Goal: Information Seeking & Learning: Learn about a topic

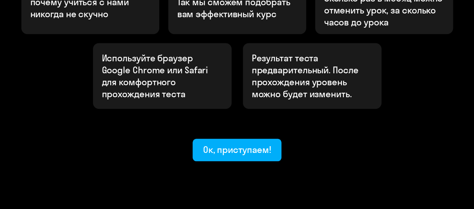
scroll to position [331, 0]
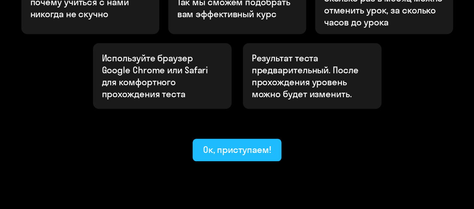
click at [224, 144] on div "Ок, приступаем!" at bounding box center [237, 150] width 68 height 12
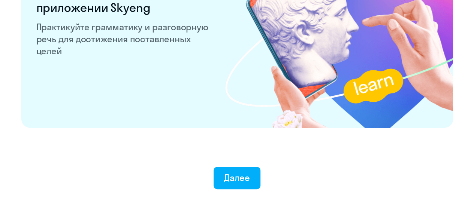
scroll to position [1527, 0]
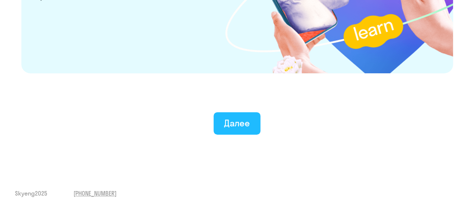
click at [247, 127] on div "Далее" at bounding box center [237, 123] width 26 height 12
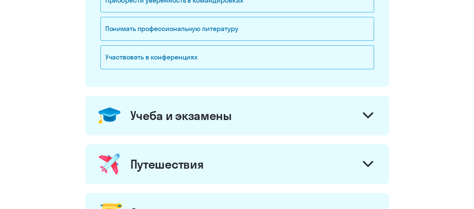
scroll to position [261, 0]
click at [247, 127] on div "Учеба и экзамены" at bounding box center [236, 116] width 303 height 40
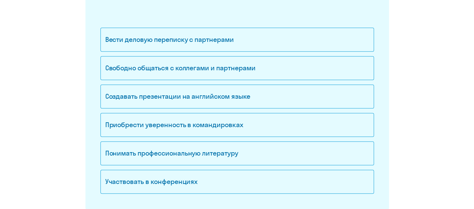
scroll to position [142, 0]
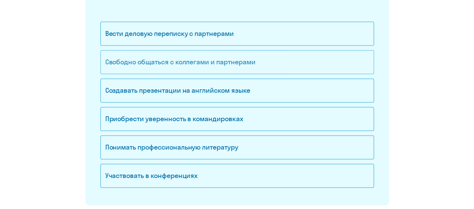
click at [168, 68] on div "Свободно общаться с коллегами и партнерами" at bounding box center [236, 62] width 273 height 24
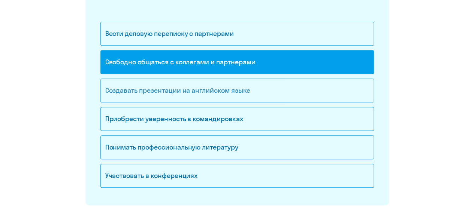
click at [176, 93] on div "Создавать презентации на английском языке" at bounding box center [236, 91] width 273 height 24
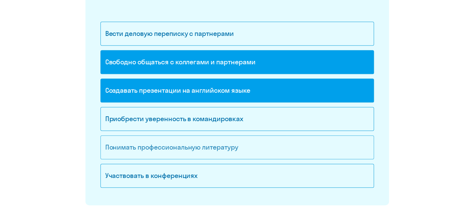
click at [162, 148] on div "Понимать профессиональную литературу" at bounding box center [236, 148] width 273 height 24
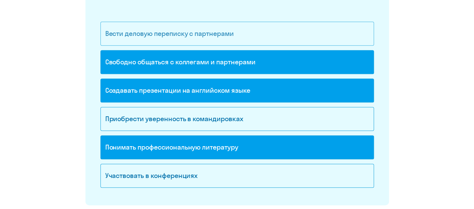
click at [230, 37] on div "Вести деловую переписку с партнерами" at bounding box center [236, 34] width 273 height 24
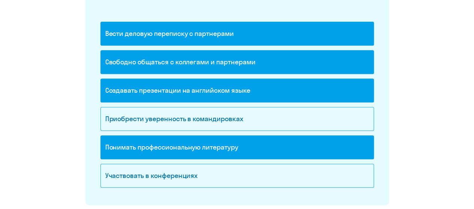
click at [230, 37] on div "Вести деловую переписку с партнерами" at bounding box center [236, 34] width 273 height 24
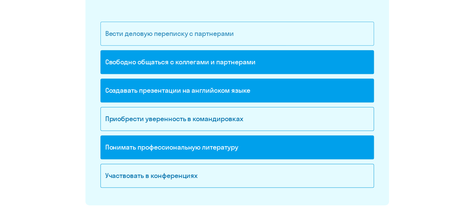
click at [230, 37] on div "Вести деловую переписку с партнерами" at bounding box center [236, 34] width 273 height 24
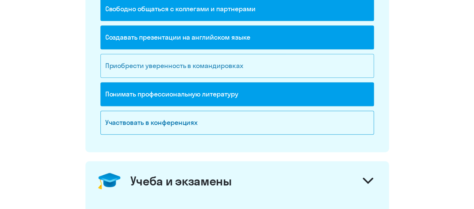
scroll to position [197, 0]
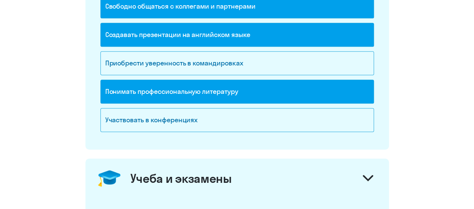
click at [204, 177] on div "Учеба и экзамены" at bounding box center [181, 178] width 102 height 15
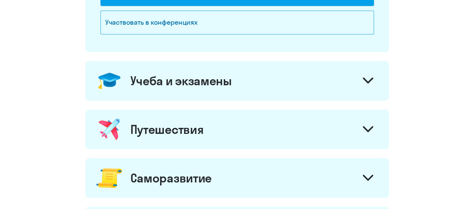
scroll to position [334, 0]
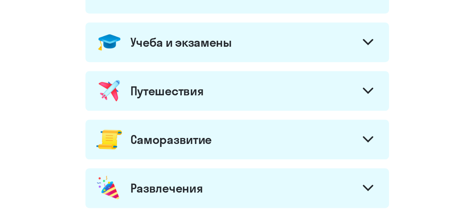
click at [276, 52] on div "Учеба и экзамены" at bounding box center [236, 42] width 303 height 40
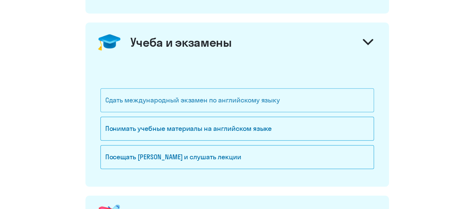
click at [158, 101] on div "Сдать международный экзамен по английскому языку" at bounding box center [236, 100] width 273 height 24
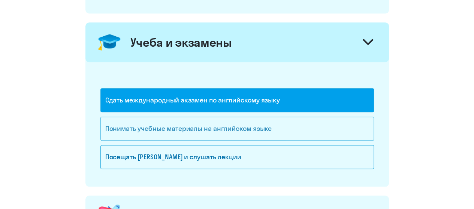
click at [160, 122] on div "Понимать учебные материалы на английском языке" at bounding box center [236, 129] width 273 height 24
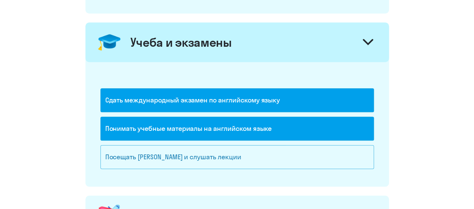
click at [172, 154] on div "Посещать [PERSON_NAME] и слушать лекции" at bounding box center [236, 157] width 273 height 24
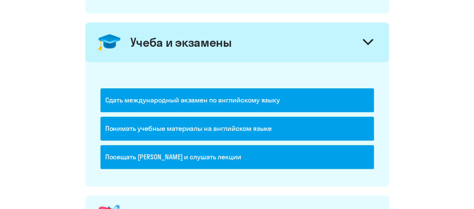
scroll to position [483, 0]
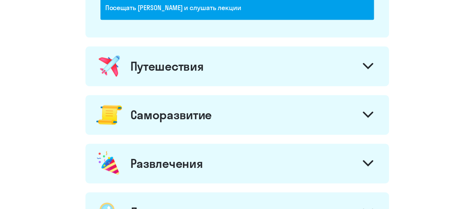
click at [228, 67] on div "Путешествия" at bounding box center [236, 66] width 303 height 40
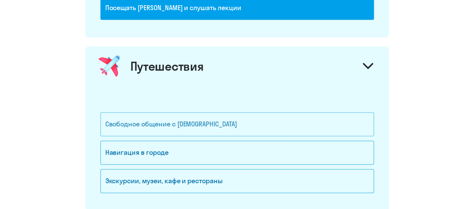
click at [181, 130] on div "Свободное общение с [DEMOGRAPHIC_DATA]" at bounding box center [236, 124] width 273 height 24
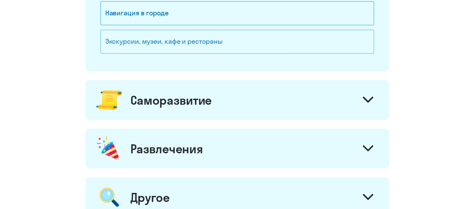
scroll to position [624, 0]
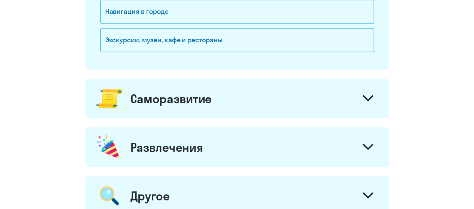
click at [204, 95] on div "Саморазвитие" at bounding box center [170, 98] width 81 height 15
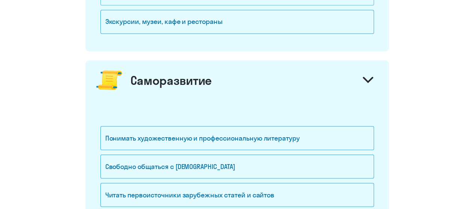
scroll to position [642, 0]
click at [212, 14] on div "Экскурсии, музеи, кафе и рестораны" at bounding box center [236, 22] width 273 height 24
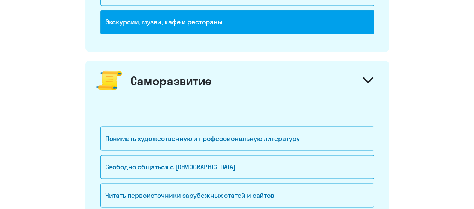
scroll to position [576, 0]
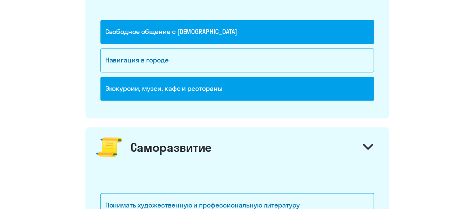
click at [195, 77] on div "Экскурсии, музеи, кафе и рестораны" at bounding box center [236, 89] width 273 height 24
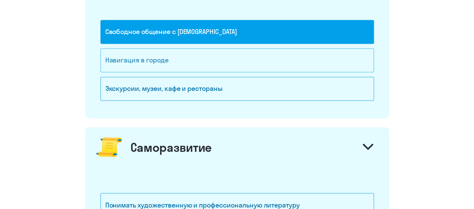
click at [184, 59] on div "Навигация в городе" at bounding box center [236, 60] width 273 height 24
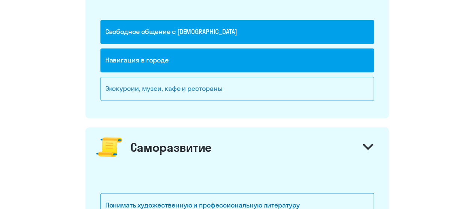
click at [160, 90] on div "Экскурсии, музеи, кафе и рестораны" at bounding box center [236, 89] width 273 height 24
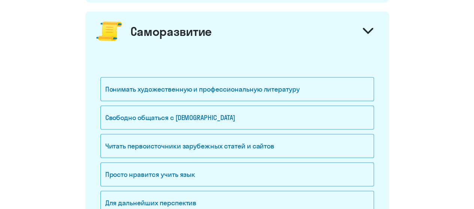
scroll to position [691, 0]
click at [160, 90] on div "Понимать художественную и профессиональную литературу" at bounding box center [236, 90] width 273 height 24
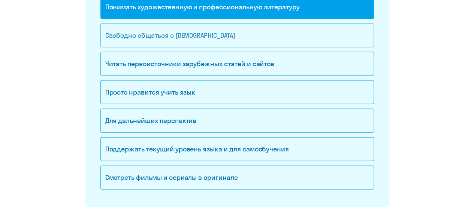
scroll to position [774, 0]
click at [217, 31] on div "Свободно общаться с [DEMOGRAPHIC_DATA]" at bounding box center [236, 35] width 273 height 24
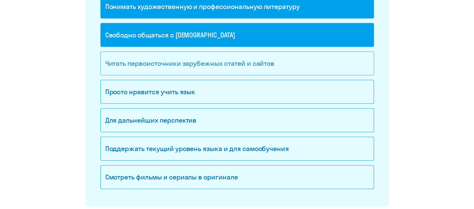
click at [200, 67] on div "Читать первоисточники зарубежных статей и сайтов" at bounding box center [236, 64] width 273 height 24
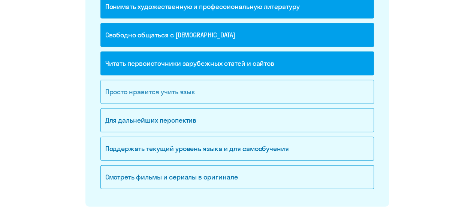
click at [186, 89] on div "Просто нравится учить язык" at bounding box center [236, 92] width 273 height 24
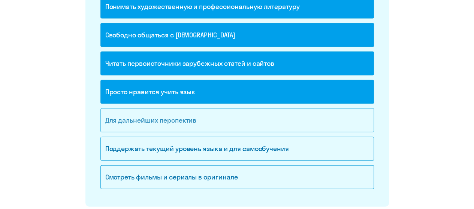
click at [172, 111] on div "Для дальнейших перспектив" at bounding box center [236, 121] width 273 height 24
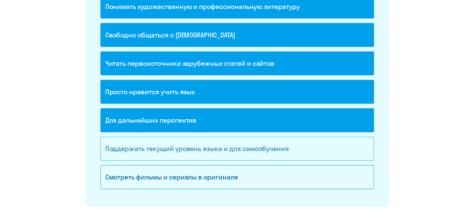
click at [167, 142] on div "Поддержать текущий уровень языка и для cамообучения" at bounding box center [236, 149] width 273 height 24
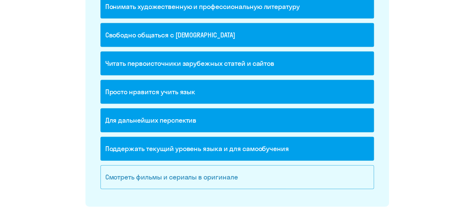
click at [161, 177] on div "Смотреть фильмы и сериалы в оригинале" at bounding box center [236, 178] width 273 height 24
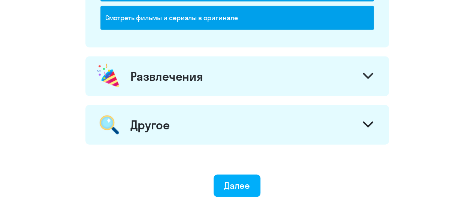
scroll to position [935, 0]
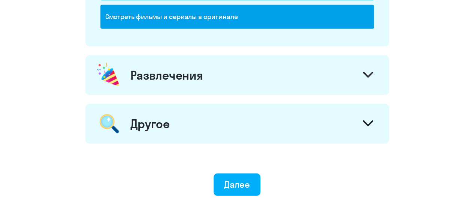
click at [193, 68] on div "Развлечения" at bounding box center [166, 75] width 73 height 15
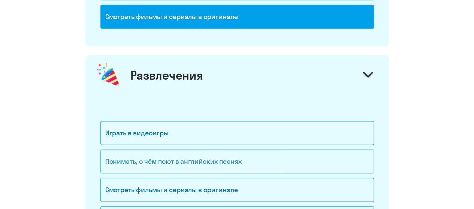
click at [139, 157] on div "Понимать, о чём поют в английских песнях" at bounding box center [236, 162] width 273 height 24
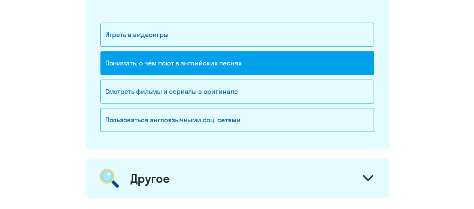
scroll to position [1036, 0]
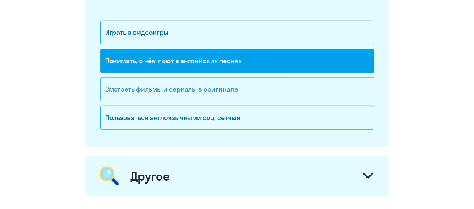
click at [184, 89] on div "Смотреть фильмы и сериалы в оригинале" at bounding box center [236, 90] width 273 height 24
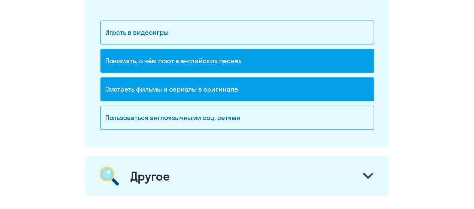
click at [151, 178] on div "Другое" at bounding box center [149, 176] width 39 height 15
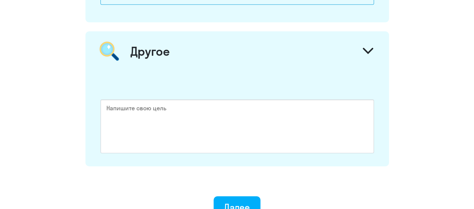
scroll to position [1168, 0]
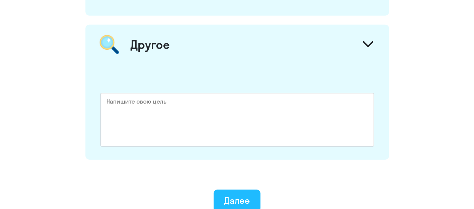
click at [225, 195] on div "Далее" at bounding box center [237, 201] width 26 height 12
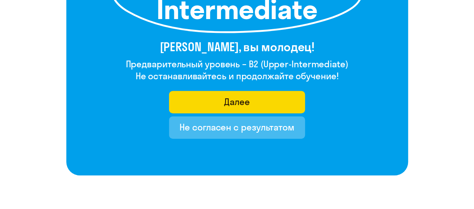
scroll to position [160, 0]
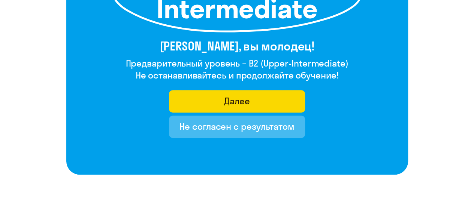
drag, startPoint x: 240, startPoint y: 135, endPoint x: 278, endPoint y: 113, distance: 44.1
click at [279, 112] on div "Далее Не согласен с результатом" at bounding box center [237, 114] width 136 height 48
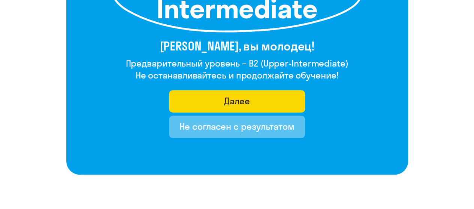
click at [262, 127] on div "Не согласен с результатом" at bounding box center [236, 127] width 115 height 12
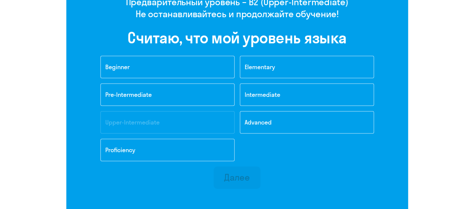
scroll to position [221, 0]
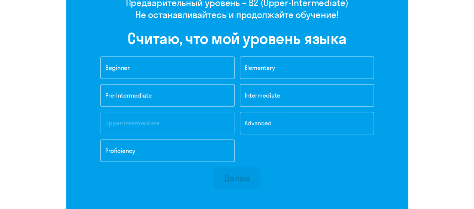
click at [269, 124] on span "Advanced" at bounding box center [258, 122] width 27 height 7
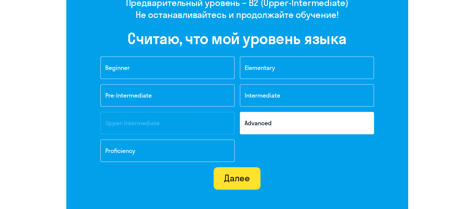
click at [234, 176] on div "Далее" at bounding box center [237, 178] width 26 height 12
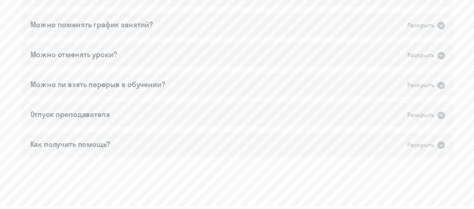
scroll to position [552, 0]
click at [427, 114] on div "Раскрыть" at bounding box center [420, 115] width 27 height 9
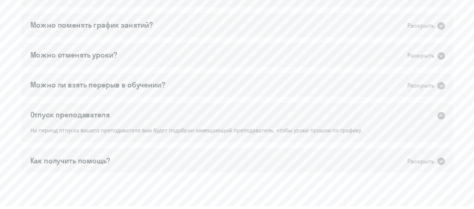
click at [427, 114] on div "Раскрыть" at bounding box center [420, 115] width 27 height 9
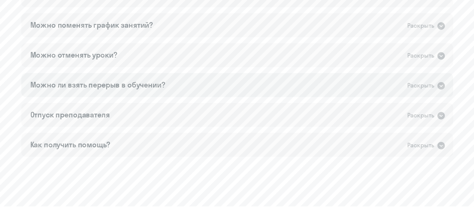
click at [423, 91] on div "Можно ли взять перерыв в обучении? Раскрыть" at bounding box center [237, 85] width 432 height 24
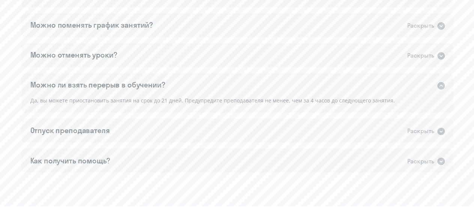
click at [423, 91] on div "Можно ли взять перерыв в обучении? Раскрыть" at bounding box center [237, 85] width 432 height 24
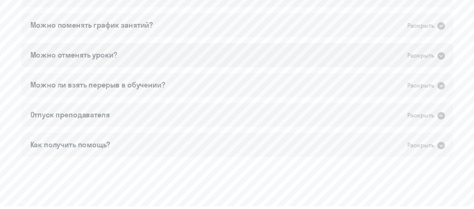
click at [427, 60] on div "Можно отменять уроки? Раскрыть" at bounding box center [237, 55] width 432 height 24
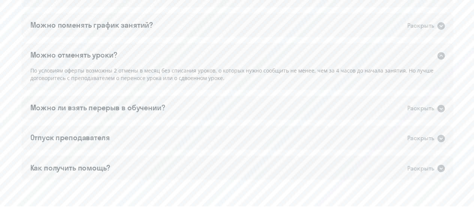
click at [427, 60] on div "Можно отменять уроки? Раскрыть" at bounding box center [237, 55] width 432 height 24
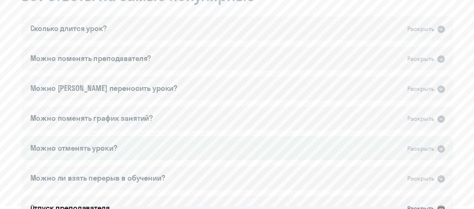
scroll to position [457, 0]
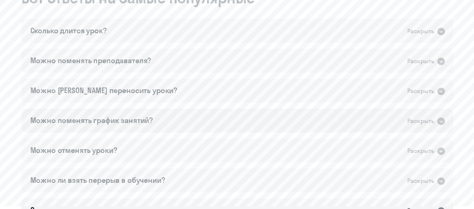
click at [412, 121] on div "Раскрыть" at bounding box center [420, 120] width 27 height 9
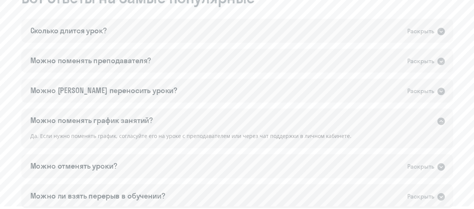
click at [412, 121] on div "Раскрыть" at bounding box center [420, 120] width 27 height 9
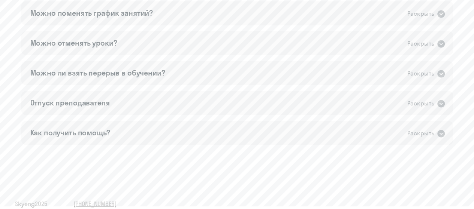
scroll to position [574, 0]
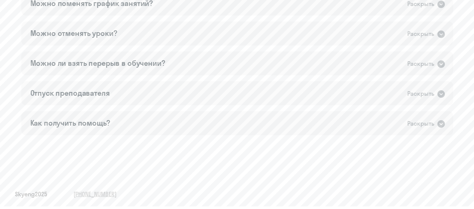
click at [28, 194] on span "Skyeng 2025" at bounding box center [31, 194] width 32 height 8
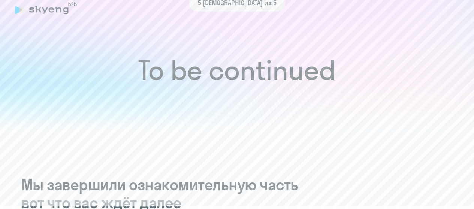
scroll to position [0, 0]
